Goal: Task Accomplishment & Management: Manage account settings

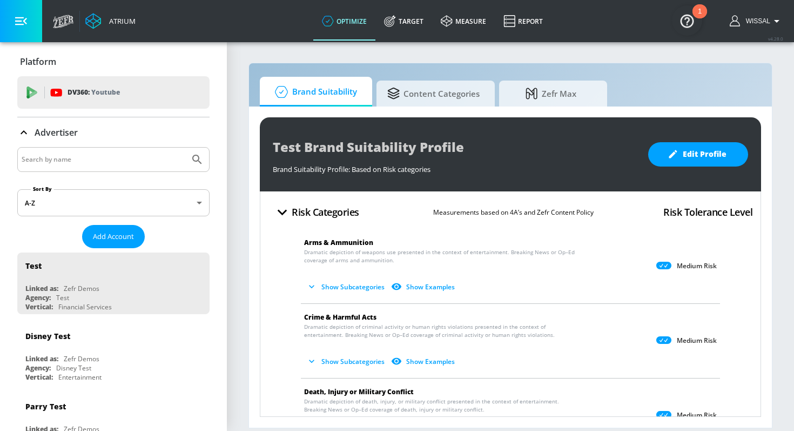
click at [123, 160] on input "Search by name" at bounding box center [104, 159] width 164 height 14
click at [681, 164] on button "Edit Profile" at bounding box center [698, 154] width 100 height 24
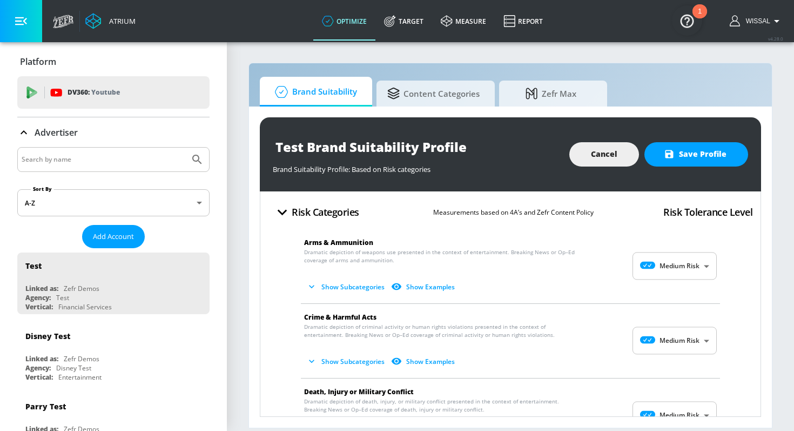
click at [675, 260] on body "Atrium optimize Target measure Report optimize Target measure Report v 4.28.0 W…" at bounding box center [397, 215] width 794 height 431
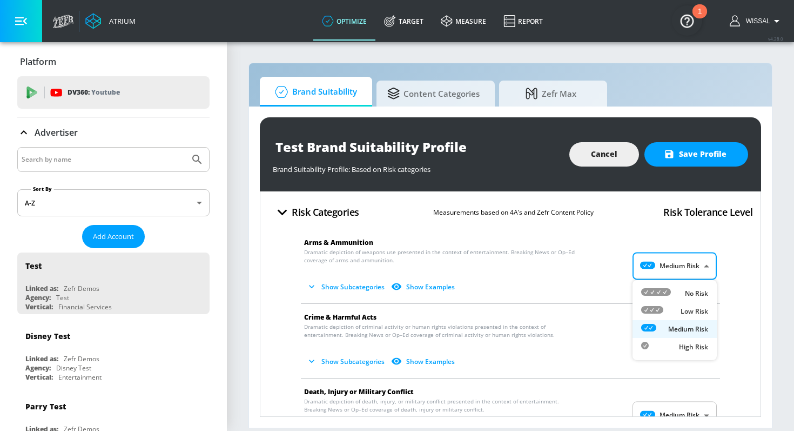
click at [316, 285] on div at bounding box center [397, 215] width 794 height 431
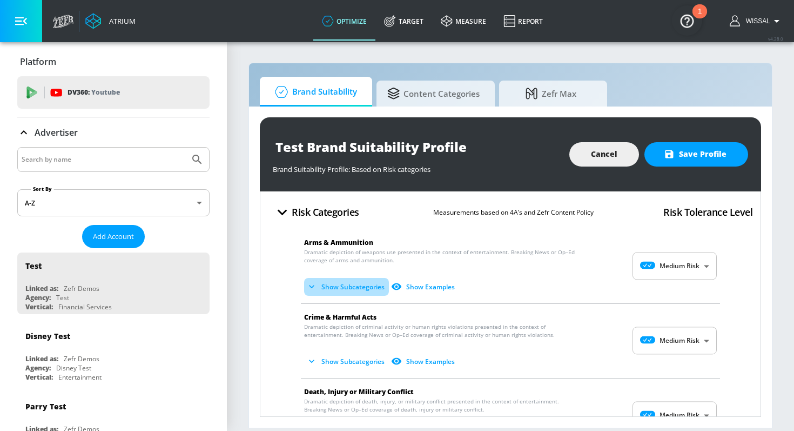
click at [324, 285] on button "Show Subcategories" at bounding box center [346, 287] width 85 height 18
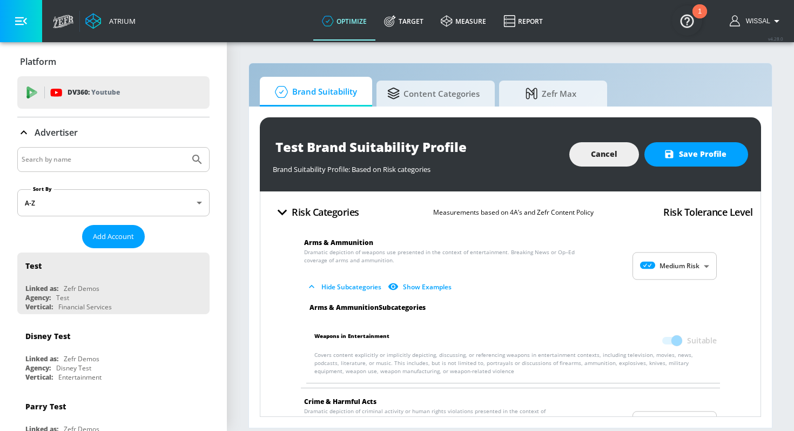
click at [671, 263] on body "Atrium optimize Target measure Report optimize Target measure Report v 4.28.0 W…" at bounding box center [397, 215] width 794 height 431
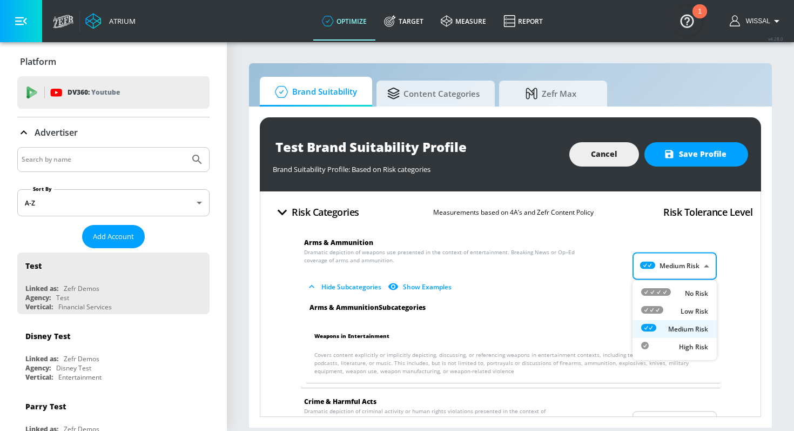
click at [673, 309] on div "Low Risk" at bounding box center [674, 310] width 67 height 11
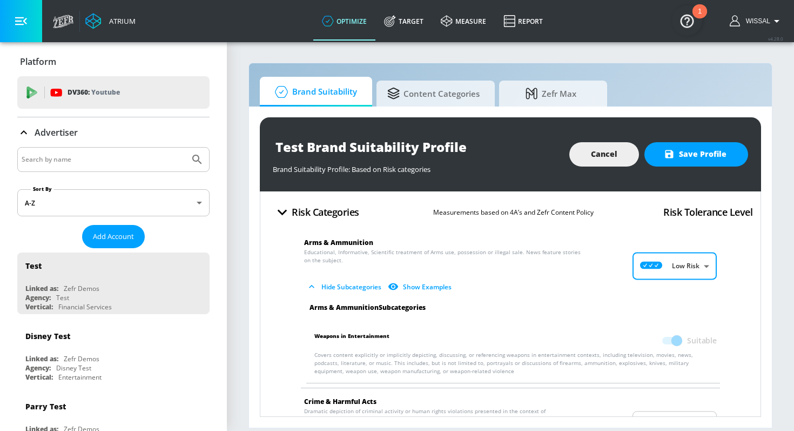
click at [676, 345] on span at bounding box center [671, 340] width 31 height 21
click at [676, 280] on span "Hide Subcategories Show Examples" at bounding box center [501, 287] width 395 height 18
click at [675, 274] on body "Atrium optimize Target measure Report optimize Target measure Report v 4.28.0 W…" at bounding box center [397, 215] width 794 height 431
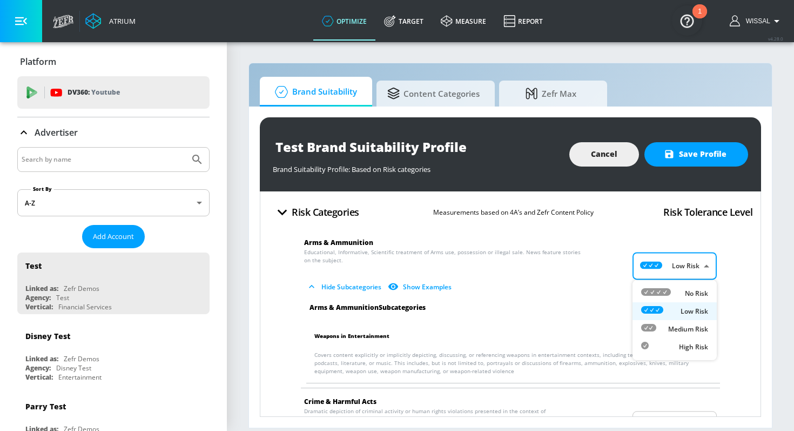
click at [672, 291] on div "No Risk" at bounding box center [674, 292] width 67 height 11
type input "MINIMAL"
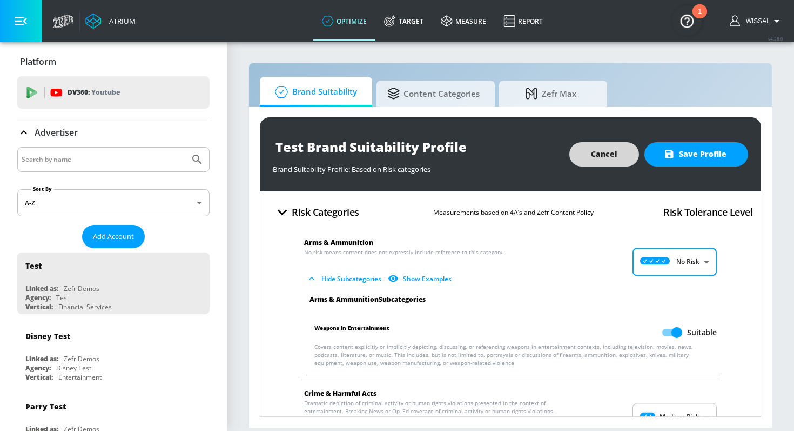
click at [615, 145] on button "Cancel" at bounding box center [604, 154] width 70 height 24
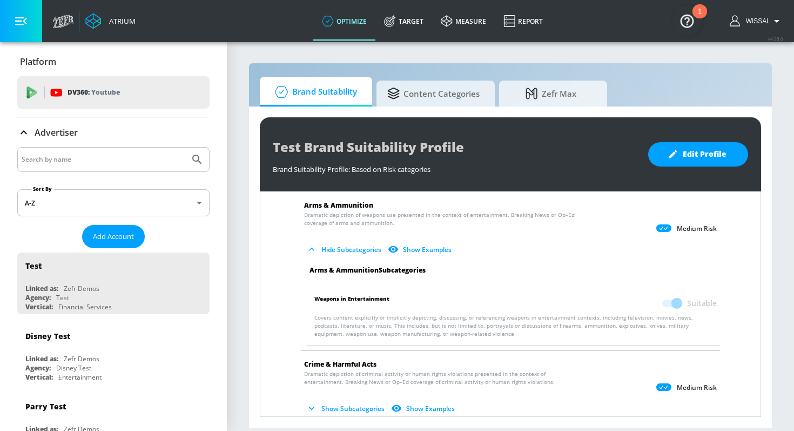
scroll to position [39, 0]
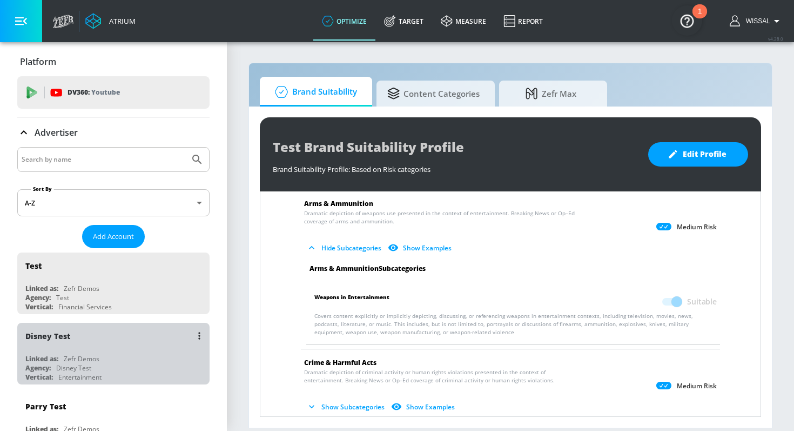
click at [124, 330] on div "Disney Test" at bounding box center [116, 336] width 182 height 26
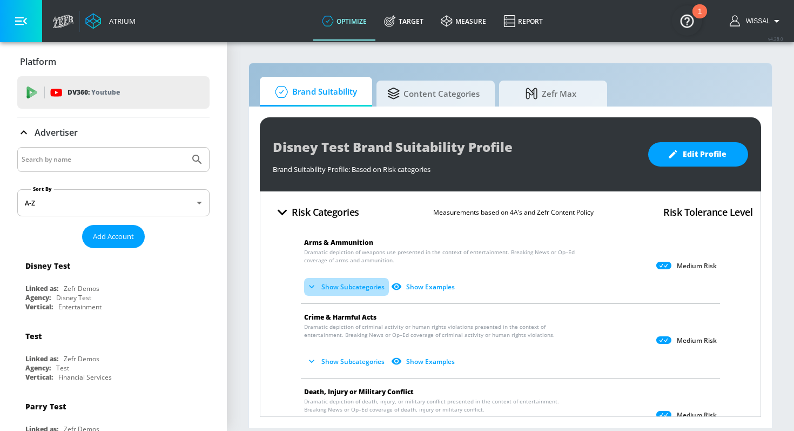
click at [356, 282] on button "Show Subcategories" at bounding box center [346, 287] width 85 height 18
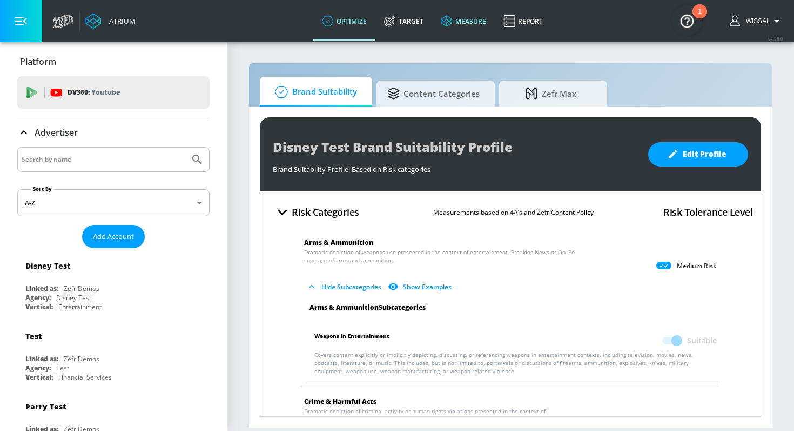
click at [472, 17] on link "measure" at bounding box center [463, 21] width 63 height 39
